Goal: Task Accomplishment & Management: Manage account settings

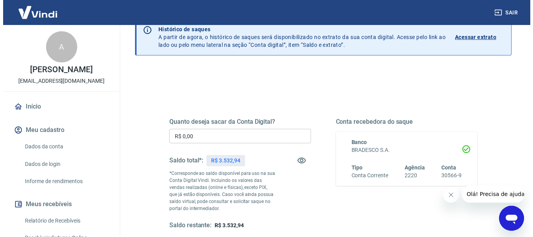
scroll to position [78, 0]
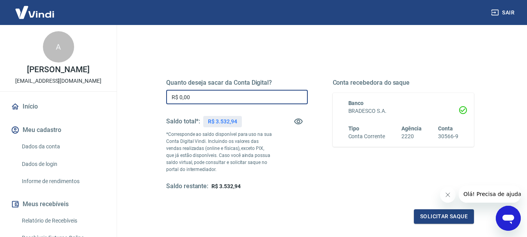
click at [215, 96] on input "R$ 0,00" at bounding box center [237, 97] width 142 height 14
type input "R$ 3.000,00"
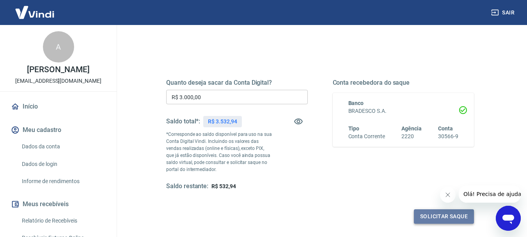
click at [437, 216] on button "Solicitar saque" at bounding box center [444, 216] width 60 height 14
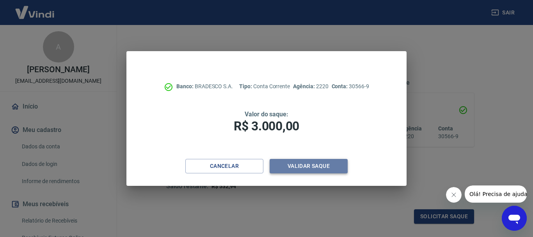
click at [303, 162] on button "Validar saque" at bounding box center [308, 166] width 78 height 14
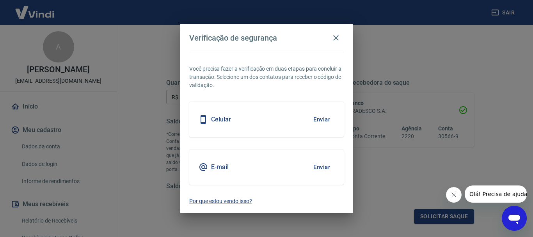
click at [281, 118] on div "Celular Enviar" at bounding box center [266, 119] width 154 height 35
click at [328, 115] on button "Enviar" at bounding box center [321, 119] width 25 height 16
click at [322, 119] on body "Sair A [PERSON_NAME] [EMAIL_ADDRESS][DOMAIN_NAME] Início Meu cadastro Dados da …" at bounding box center [266, 40] width 533 height 237
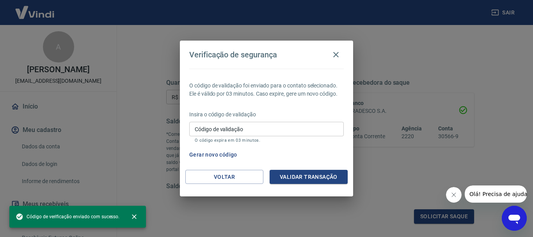
click at [241, 132] on input "Código de validação" at bounding box center [266, 129] width 154 height 14
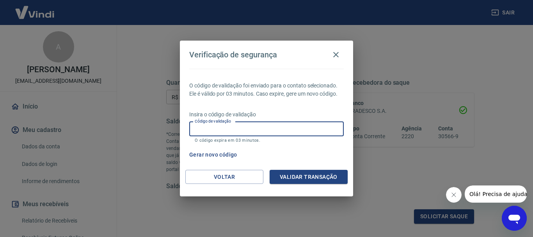
click at [282, 103] on div "O código de validação foi enviado para o contato selecionado. Ele é válido por …" at bounding box center [266, 119] width 173 height 101
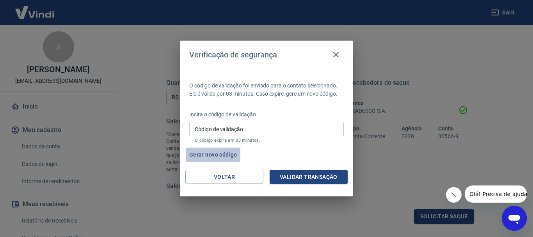
click at [223, 152] on button "Gerar novo código" at bounding box center [213, 154] width 54 height 14
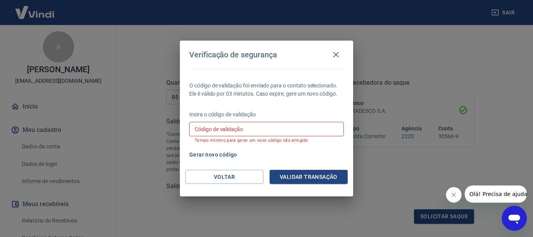
click at [264, 129] on input "Código de validação" at bounding box center [266, 129] width 154 height 14
click at [303, 108] on div "O código de validação foi enviado para o contato selecionado. Ele é válido por …" at bounding box center [266, 119] width 173 height 101
click at [216, 154] on button "Gerar novo código" at bounding box center [213, 154] width 54 height 14
click at [262, 135] on input "Código de validação" at bounding box center [266, 129] width 154 height 14
click at [306, 107] on div "O código de validação foi enviado para o contato selecionado. Ele é válido por …" at bounding box center [266, 119] width 173 height 101
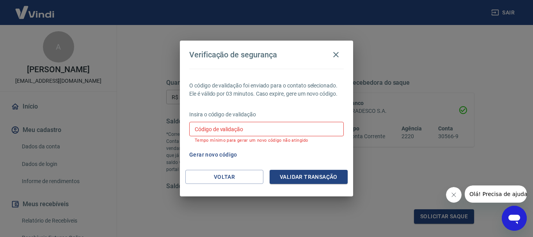
click at [265, 131] on input "Código de validação" at bounding box center [266, 129] width 154 height 14
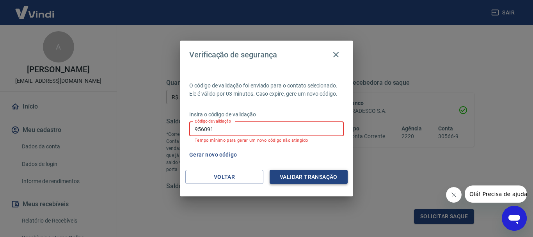
type input "956091"
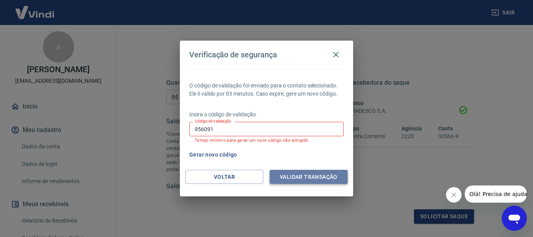
click at [312, 176] on button "Validar transação" at bounding box center [308, 177] width 78 height 14
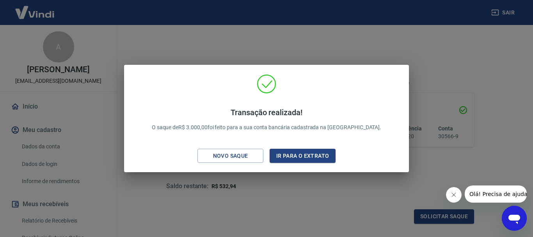
click at [327, 39] on div "Transação realizada! O saque de R$ 3.000,00 foi feito para a sua conta bancária…" at bounding box center [266, 118] width 533 height 237
